Goal: Contribute content: Contribute content

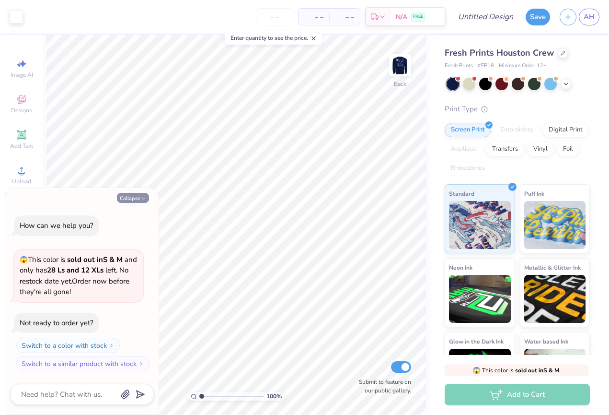
click at [131, 197] on button "Collapse" at bounding box center [133, 198] width 32 height 10
type textarea "x"
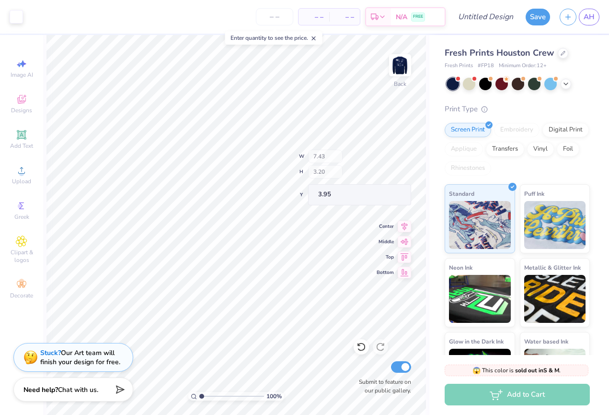
type input "1.50"
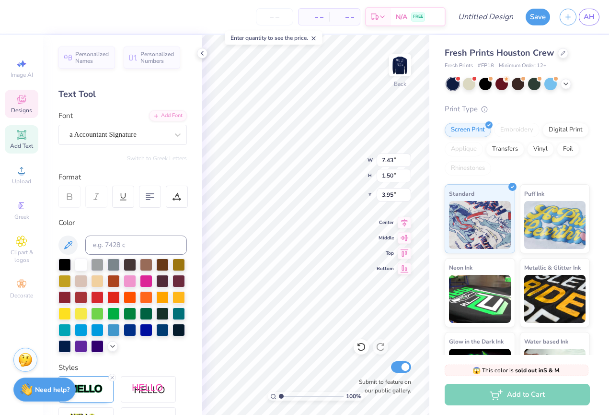
type textarea "K"
type textarea "Healing Hands"
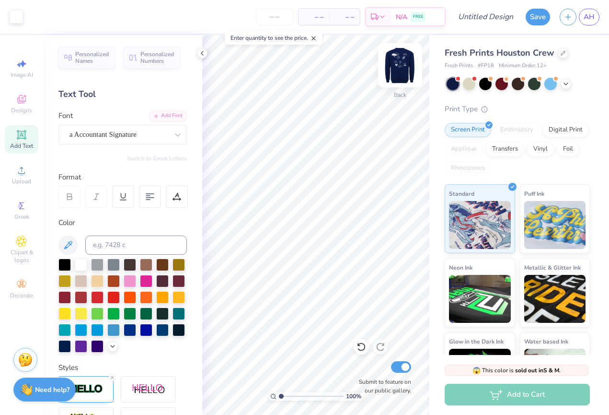
click at [405, 65] on img at bounding box center [400, 65] width 38 height 38
click at [202, 53] on polyline at bounding box center [202, 53] width 2 height 4
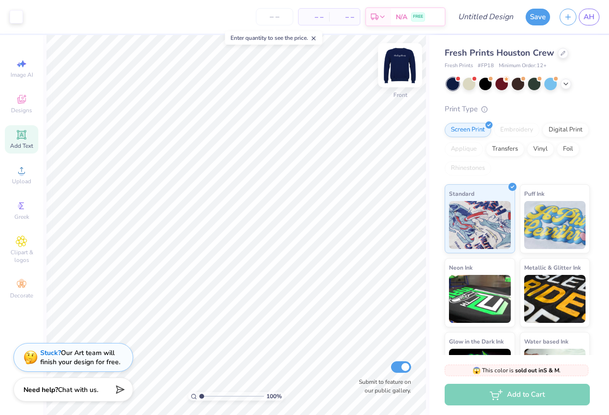
click at [399, 63] on img at bounding box center [400, 65] width 38 height 38
click at [503, 86] on div at bounding box center [502, 83] width 12 height 12
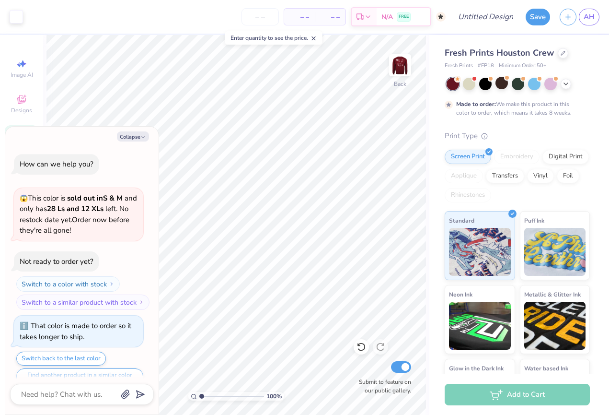
scroll to position [16, 0]
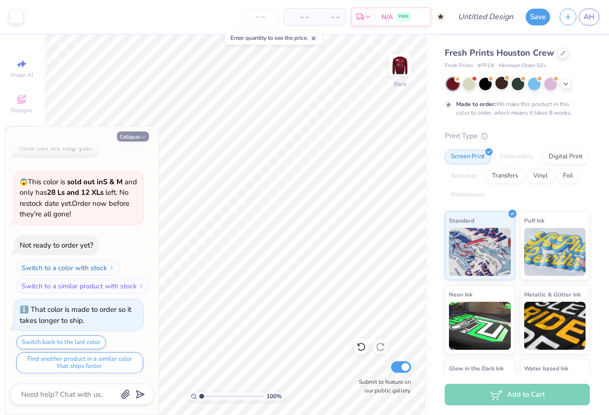
click at [134, 135] on button "Collapse" at bounding box center [133, 136] width 32 height 10
type textarea "x"
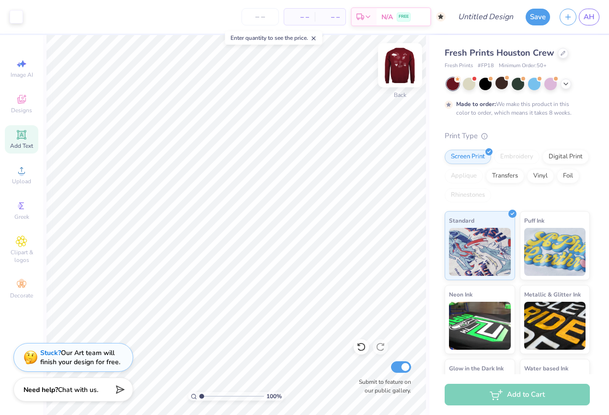
click at [397, 71] on img at bounding box center [400, 65] width 38 height 38
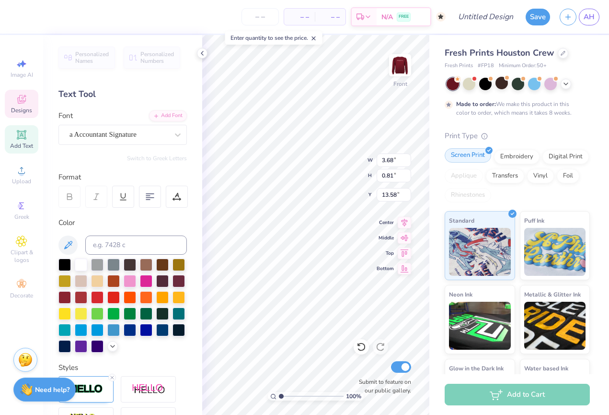
scroll to position [0, 0]
type textarea "K"
type textarea "Healing Hands"
type input "1.84"
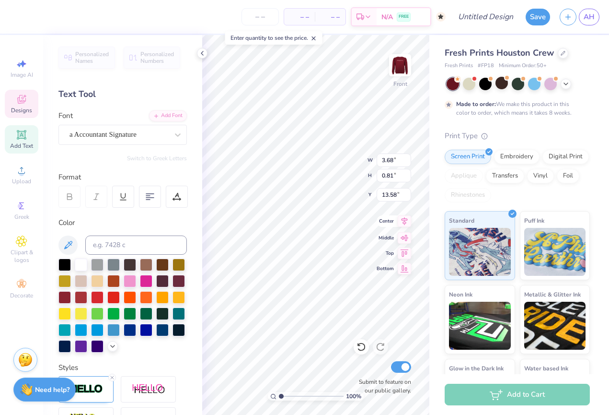
type input "0.50"
type input "12.03"
type input "2.20"
type input "0.49"
type input "11.43"
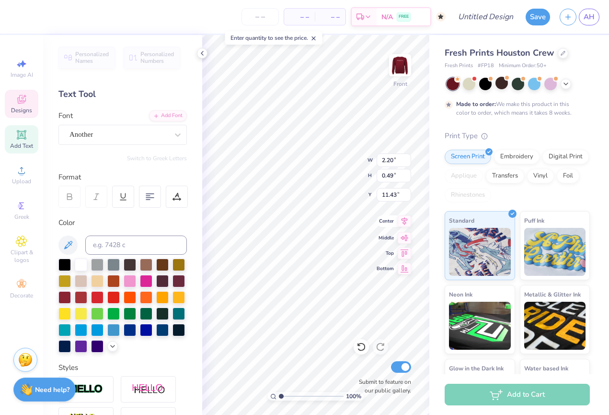
scroll to position [0, 0]
type textarea "d"
type textarea "making a difference"
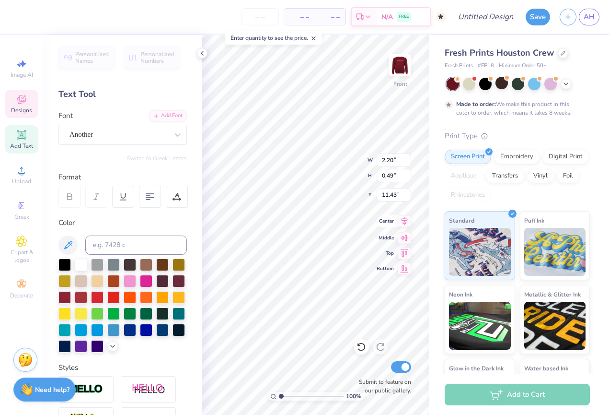
type input "1.84"
type input "0.50"
type input "12.03"
type textarea "one toy at a"
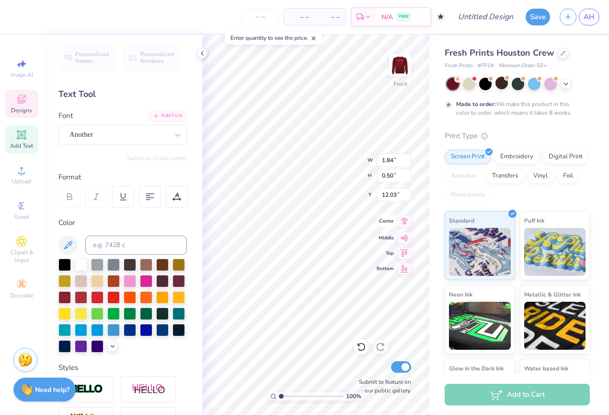
type input "1.69"
type input "12.57"
type textarea "y"
type textarea "time"
click at [202, 51] on icon at bounding box center [202, 53] width 8 height 8
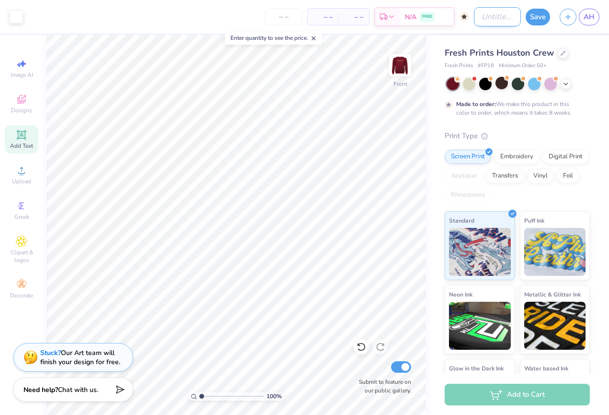
click at [481, 17] on input "Design Title" at bounding box center [497, 16] width 47 height 19
type input "Healing Hands Doodle Sweatshirt"
click at [539, 13] on button "Save" at bounding box center [538, 15] width 24 height 17
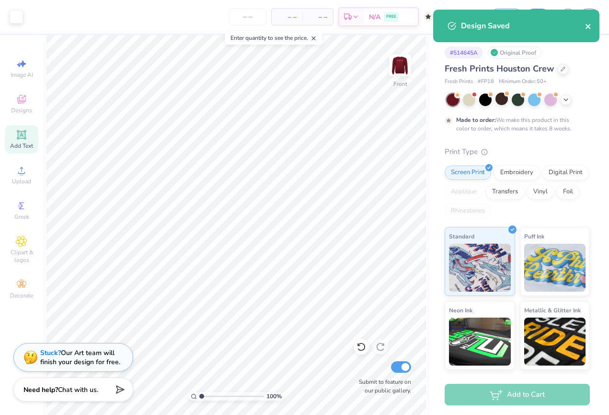
click at [587, 29] on icon "close" at bounding box center [588, 27] width 7 height 8
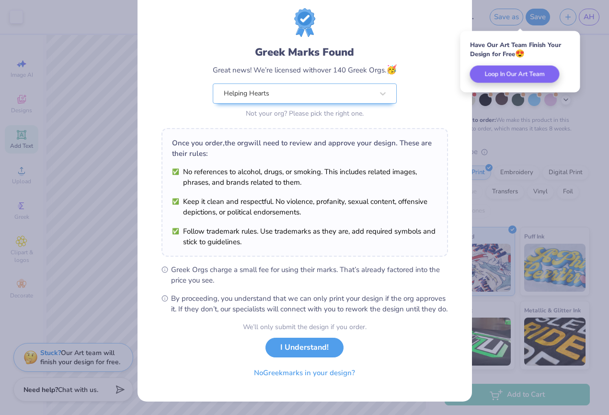
scroll to position [34, 0]
click at [294, 372] on button "No Greek marks in your design?" at bounding box center [304, 370] width 117 height 20
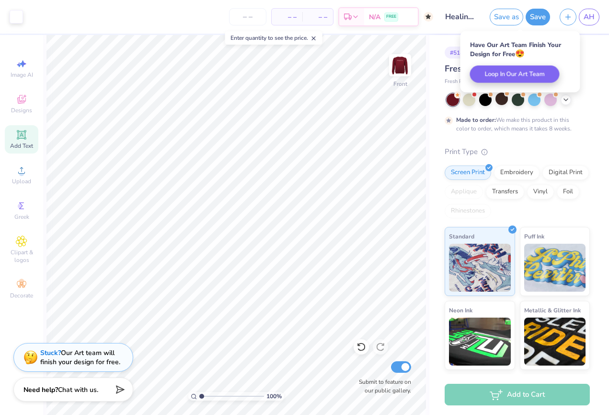
scroll to position [0, 0]
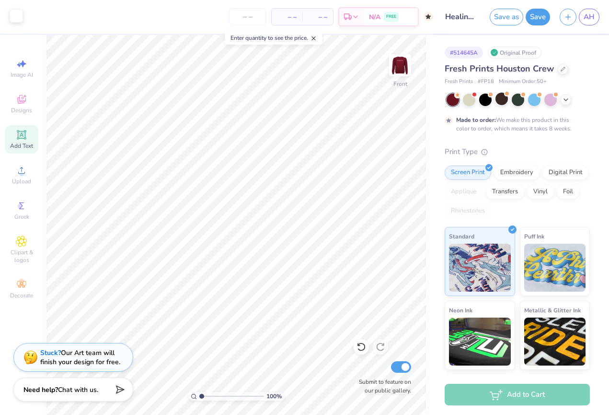
click at [17, 18] on div at bounding box center [16, 15] width 13 height 13
